Goal: Task Accomplishment & Management: Complete application form

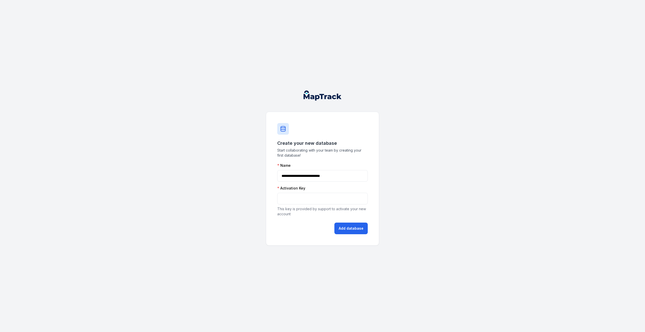
type input "**********"
click at [358, 229] on button "Add database" at bounding box center [350, 229] width 33 height 12
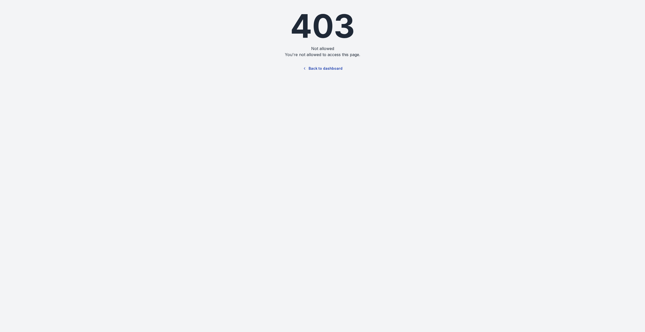
click at [319, 71] on link "Back to dashboard" at bounding box center [322, 69] width 48 height 12
